Goal: Task Accomplishment & Management: Manage account settings

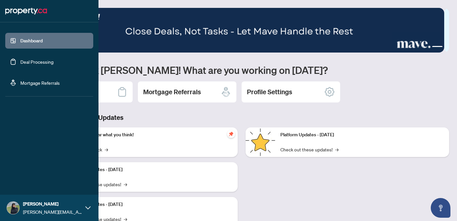
click at [20, 62] on link "Deal Processing" at bounding box center [36, 62] width 33 height 6
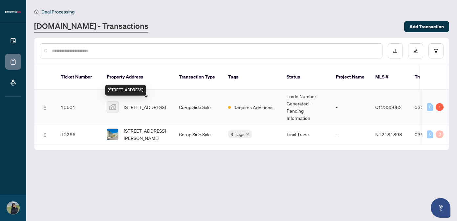
click at [143, 105] on span "[STREET_ADDRESS]" at bounding box center [145, 106] width 42 height 7
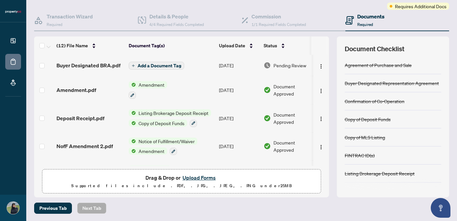
click at [166, 65] on span "Add a Document Tag" at bounding box center [159, 65] width 44 height 5
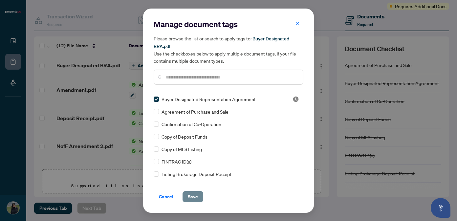
click at [196, 199] on button "Save" at bounding box center [192, 196] width 21 height 11
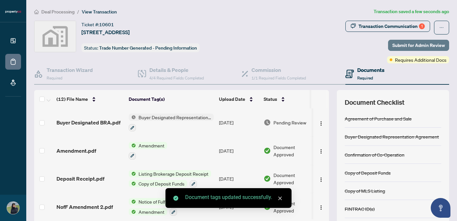
click at [413, 43] on span "Submit for Admin Review" at bounding box center [418, 45] width 52 height 10
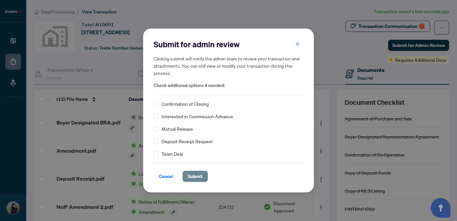
click at [195, 179] on span "Submit" at bounding box center [195, 176] width 15 height 10
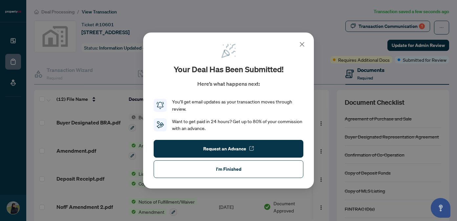
click at [303, 43] on icon at bounding box center [302, 44] width 8 height 8
